Goal: Information Seeking & Learning: Learn about a topic

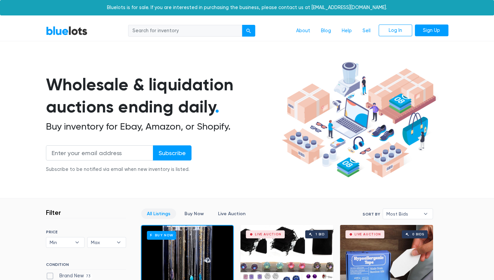
click at [160, 26] on input "search" at bounding box center [185, 31] width 114 height 12
type input "pokemon"
click at [242, 25] on button "submit" at bounding box center [248, 31] width 13 height 12
